Goal: Find specific page/section: Find specific page/section

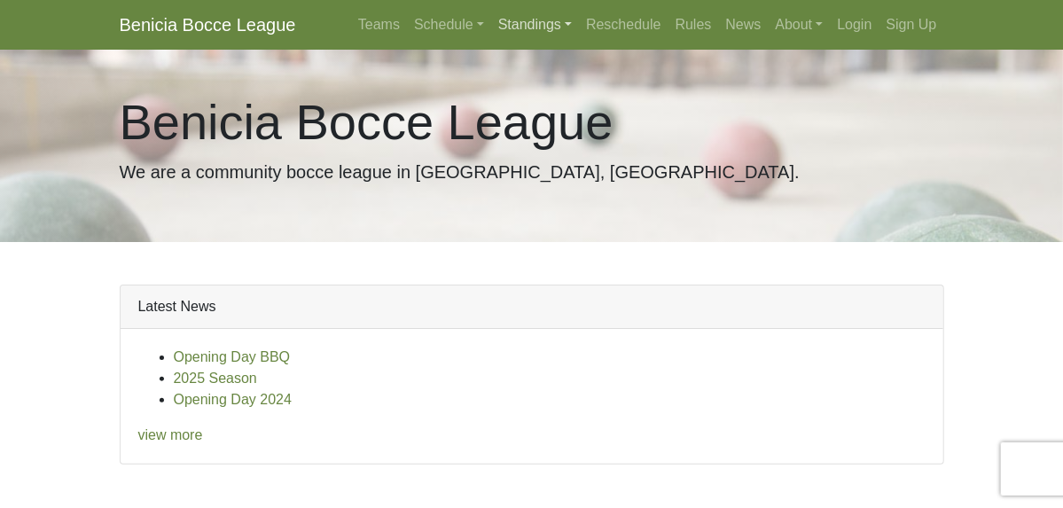
click at [579, 27] on link "Standings" at bounding box center [535, 24] width 88 height 35
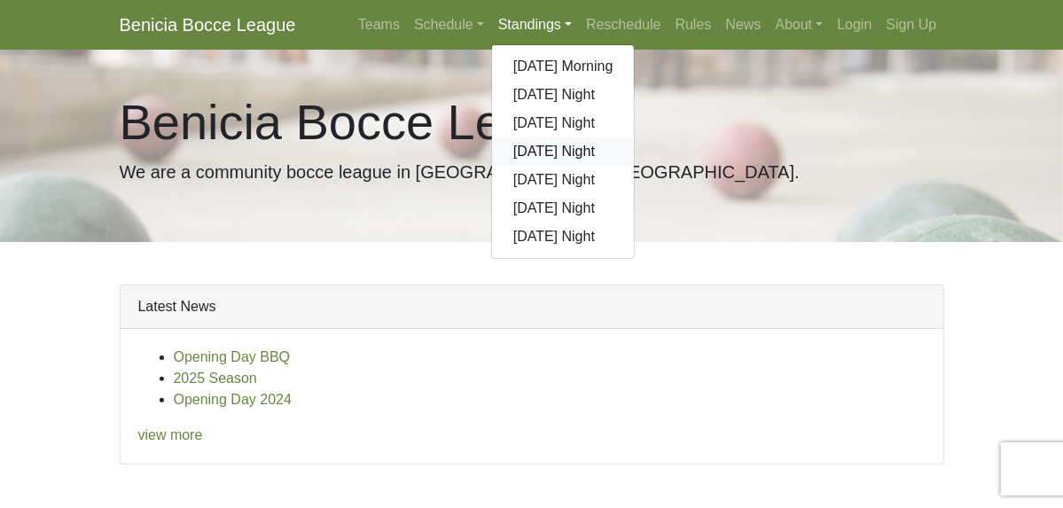
click at [620, 149] on link "[DATE] Night" at bounding box center [563, 151] width 143 height 28
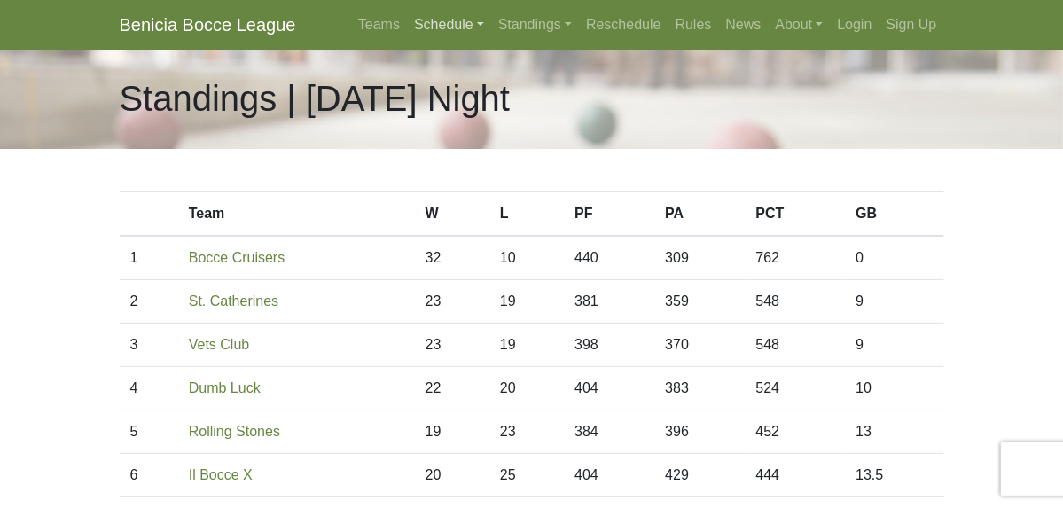
click at [491, 25] on link "Schedule" at bounding box center [449, 24] width 84 height 35
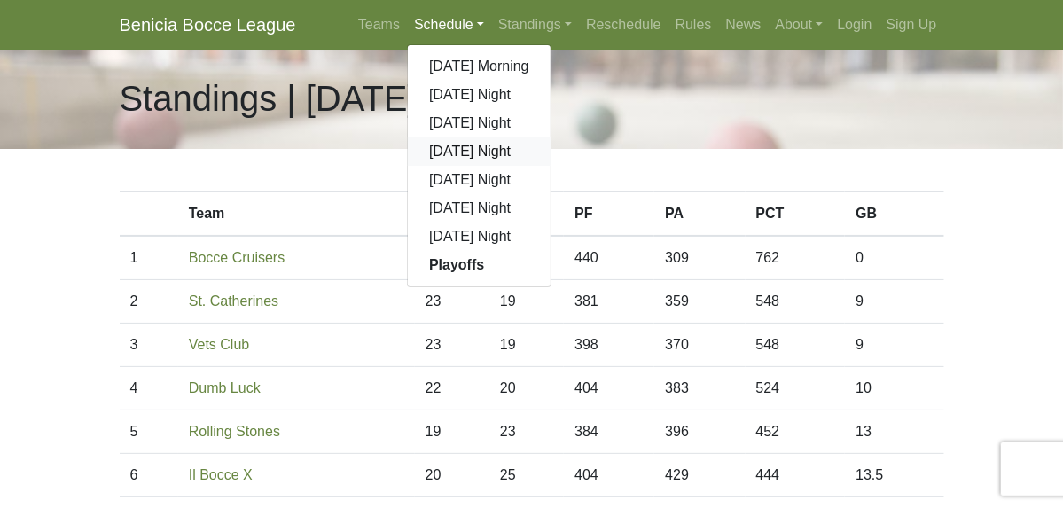
click at [550, 152] on link "[DATE] Night" at bounding box center [479, 151] width 143 height 28
